Goal: Check status: Check status

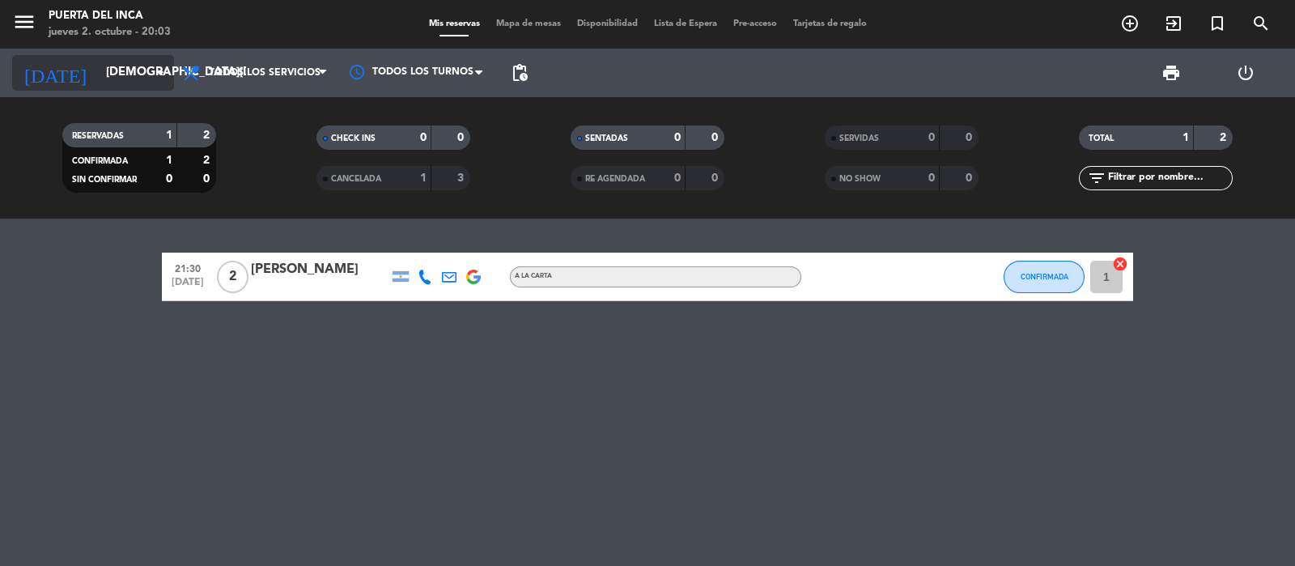
click at [98, 70] on input "[DEMOGRAPHIC_DATA][DATE]" at bounding box center [176, 72] width 156 height 31
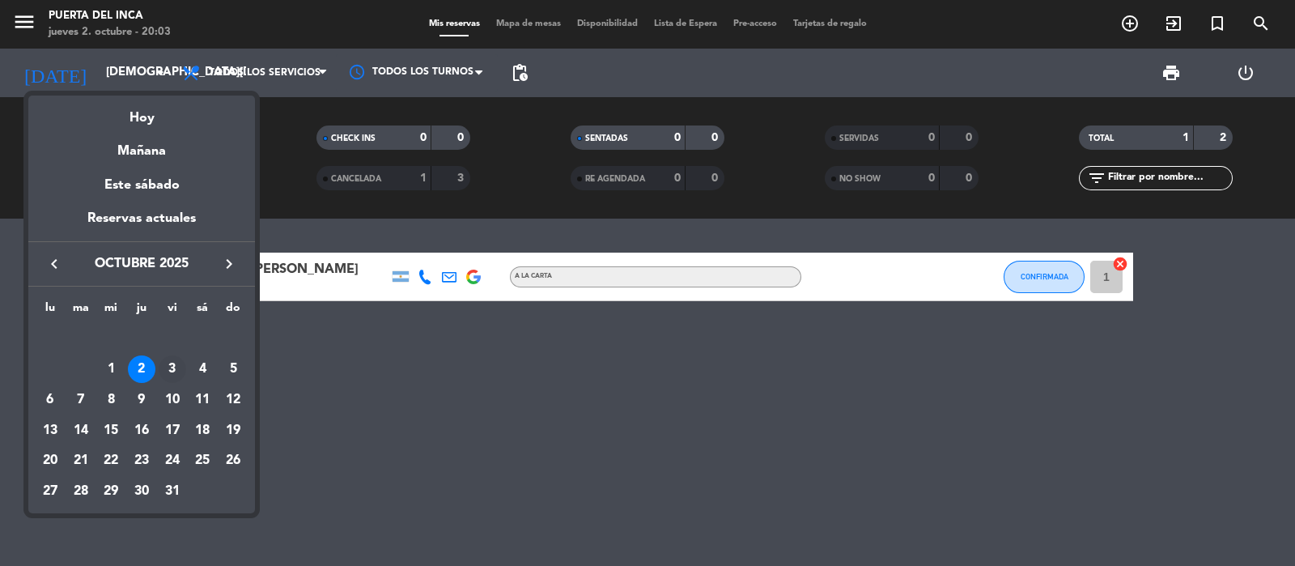
click at [168, 366] on div "3" at bounding box center [173, 369] width 28 height 28
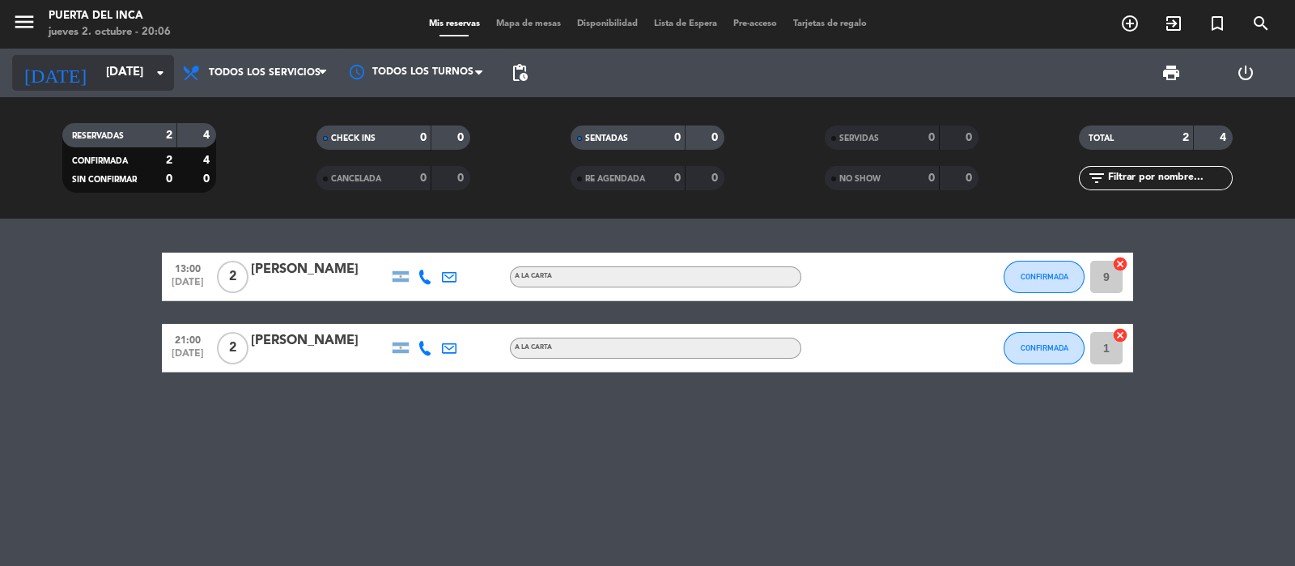
click at [98, 72] on input "vie. 3 oct." at bounding box center [176, 72] width 156 height 31
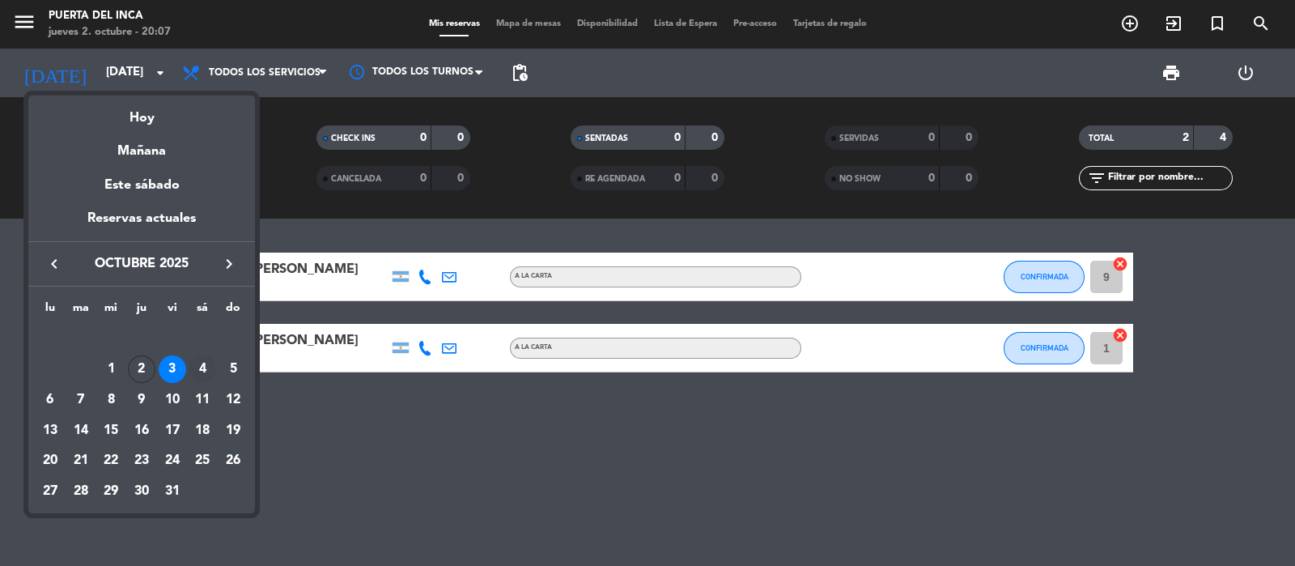
click at [198, 366] on div "4" at bounding box center [203, 369] width 28 height 28
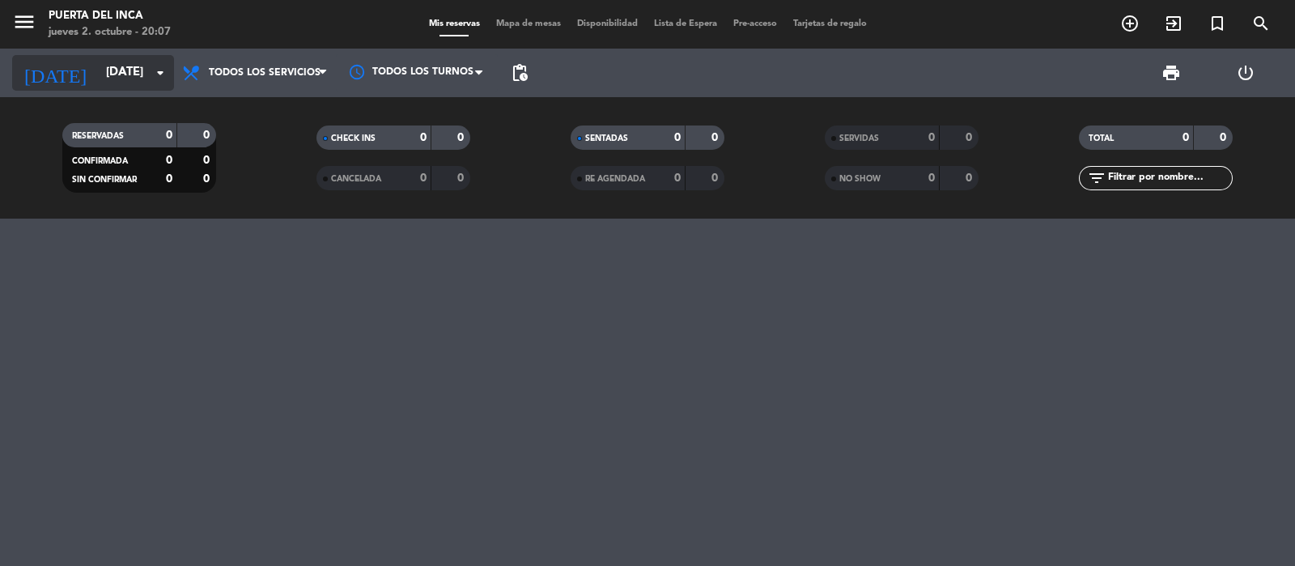
click at [109, 70] on input "sáb. 4 oct." at bounding box center [176, 72] width 156 height 31
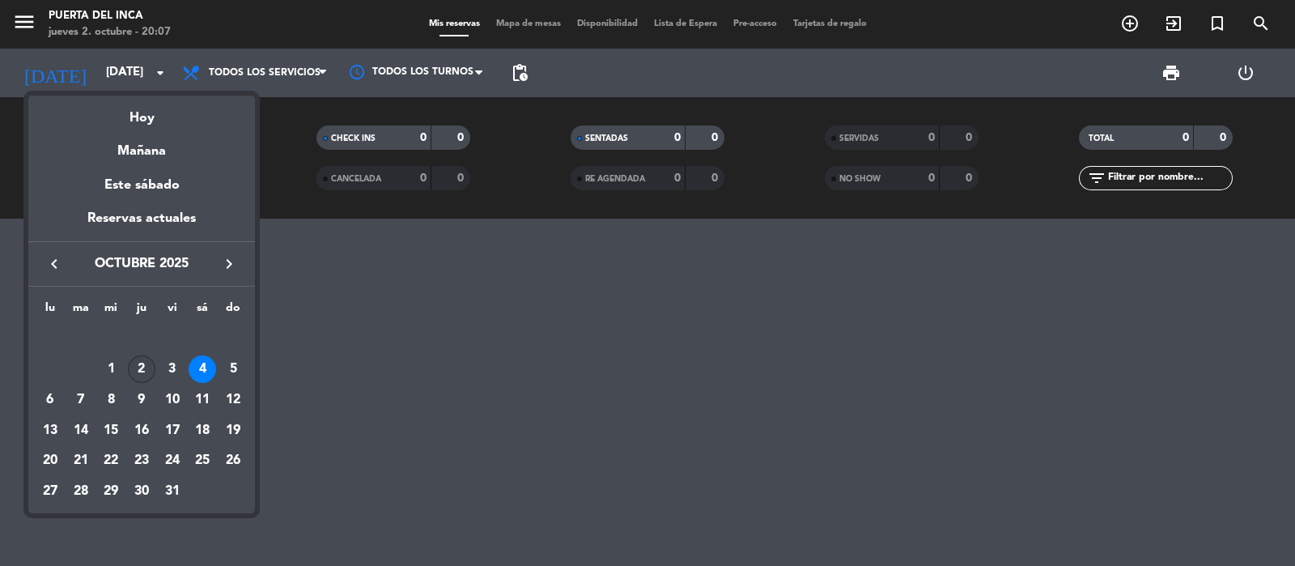
click at [145, 374] on div "2" at bounding box center [142, 369] width 28 height 28
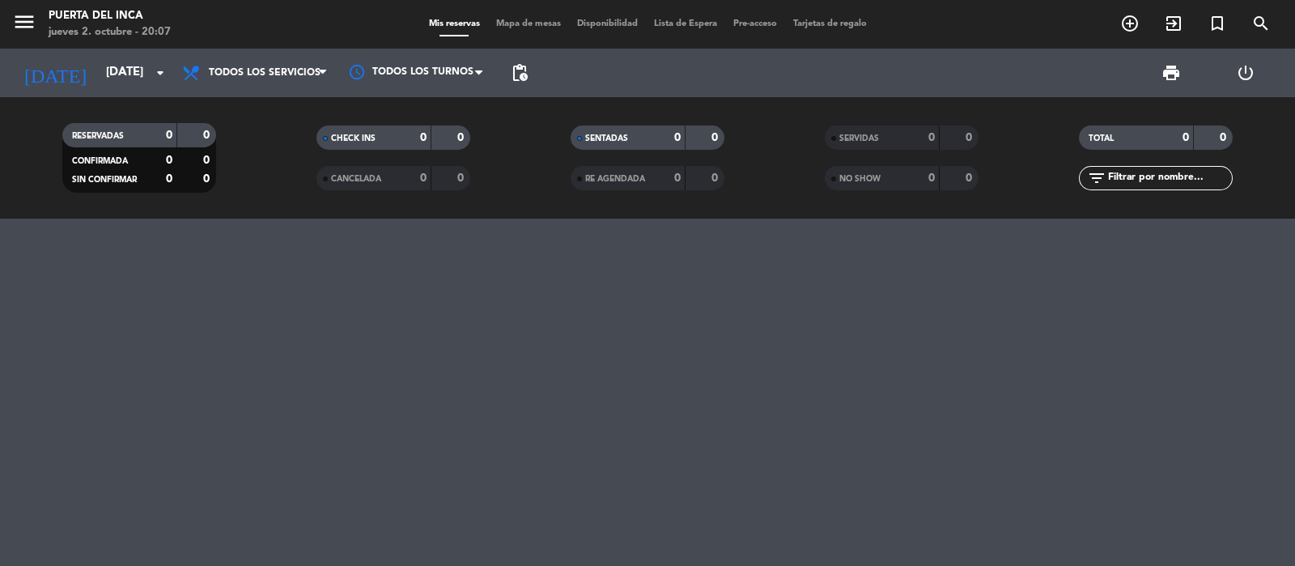
type input "[DEMOGRAPHIC_DATA] [DATE]"
